Goal: Information Seeking & Learning: Learn about a topic

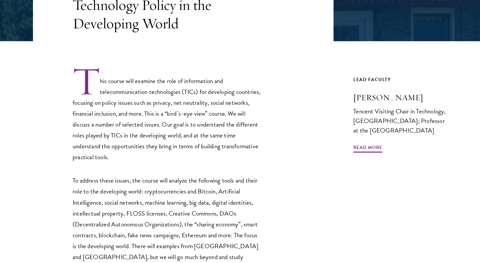
scroll to position [165, 0]
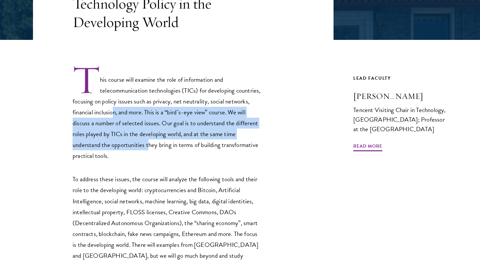
drag, startPoint x: 139, startPoint y: 116, endPoint x: 148, endPoint y: 141, distance: 26.7
click at [148, 141] on p "This course will examine the role of information and telecommunication technolo…" at bounding box center [167, 113] width 188 height 97
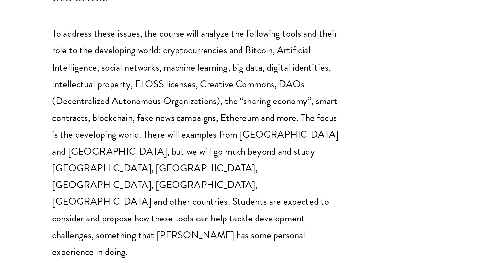
scroll to position [231, 0]
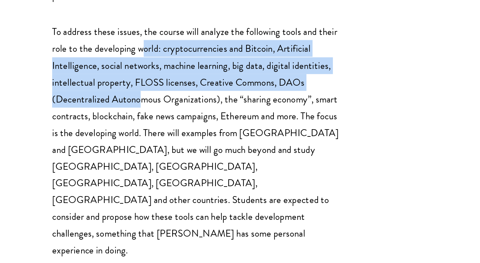
drag, startPoint x: 132, startPoint y: 127, endPoint x: 132, endPoint y: 155, distance: 28.7
click at [132, 155] on p "To address these issues, the course will analyze the following tools and their …" at bounding box center [167, 184] width 188 height 153
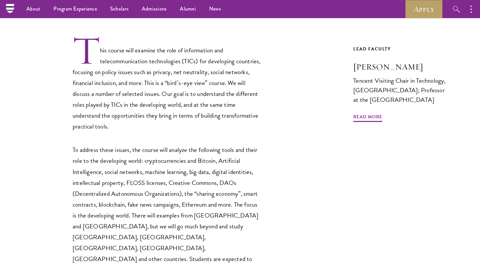
scroll to position [195, 0]
